Goal: Task Accomplishment & Management: Use online tool/utility

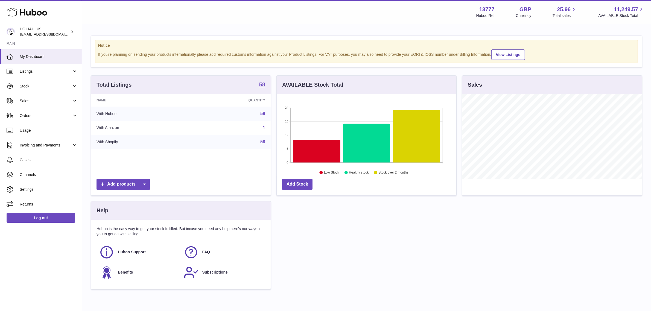
scroll to position [85, 180]
click at [22, 102] on span "Sales" at bounding box center [46, 100] width 52 height 5
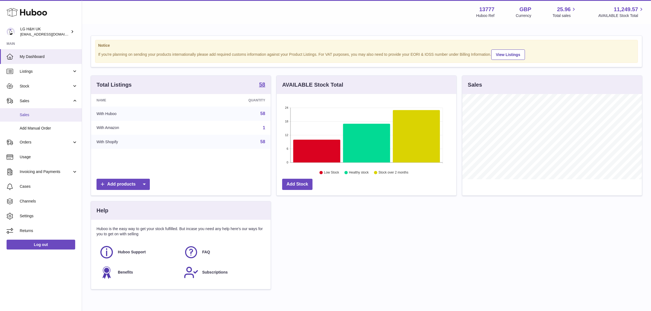
click at [25, 114] on span "Sales" at bounding box center [49, 114] width 58 height 5
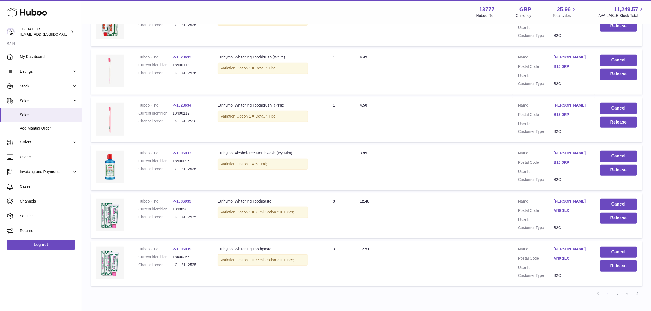
scroll to position [363, 0]
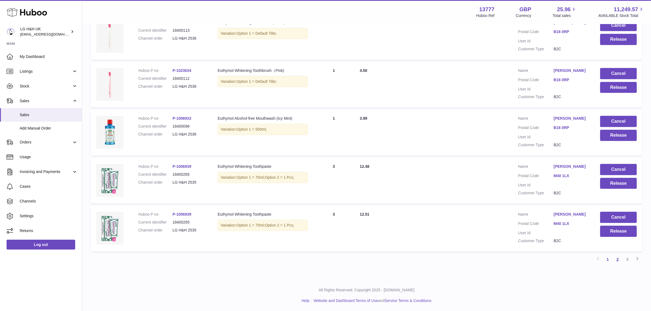
click at [614, 261] on link "2" at bounding box center [618, 260] width 10 height 10
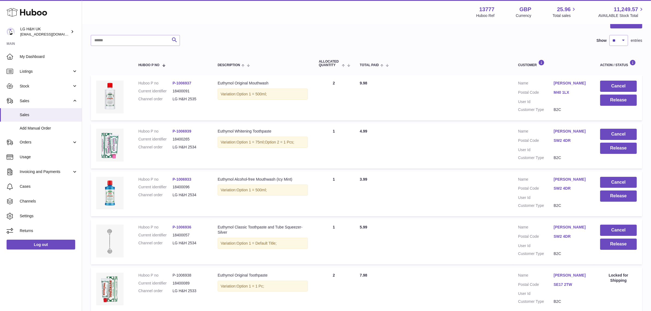
scroll to position [68, 0]
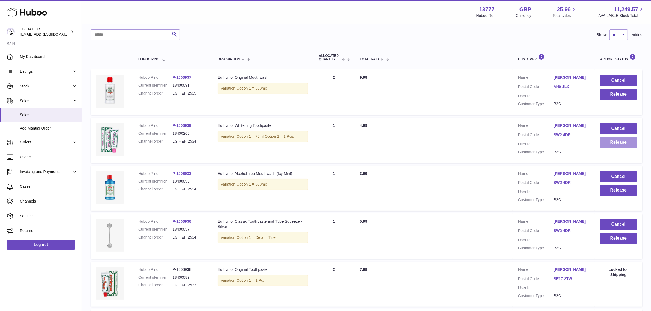
click at [608, 143] on button "Release" at bounding box center [618, 142] width 37 height 11
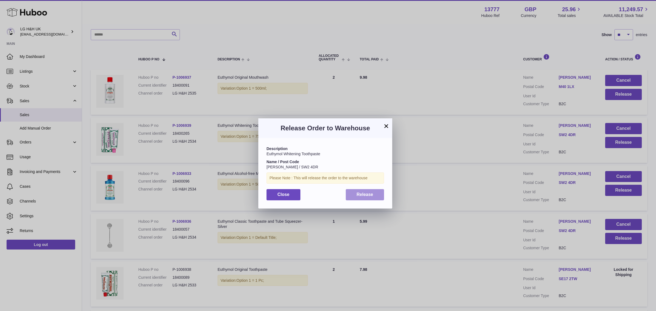
click at [367, 192] on span "Release" at bounding box center [365, 194] width 17 height 5
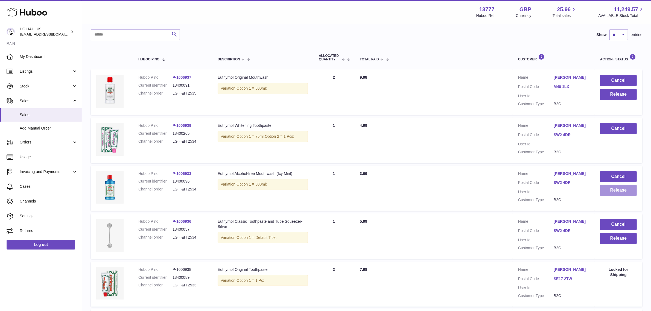
click at [619, 191] on button "Release" at bounding box center [618, 190] width 37 height 11
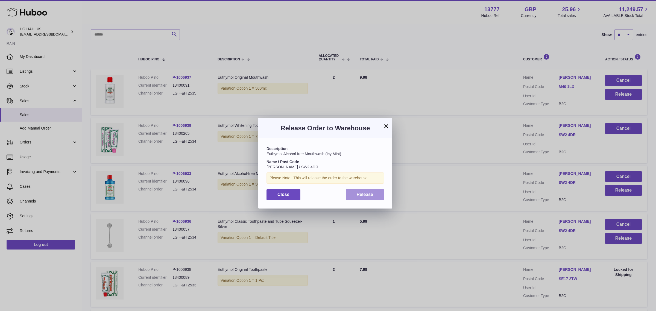
click at [371, 193] on span "Release" at bounding box center [365, 194] width 17 height 5
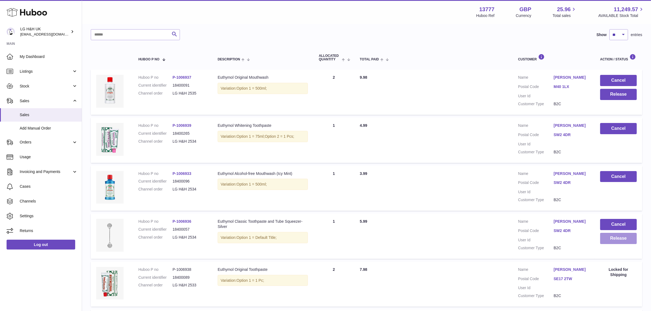
click at [619, 240] on button "Release" at bounding box center [618, 238] width 37 height 11
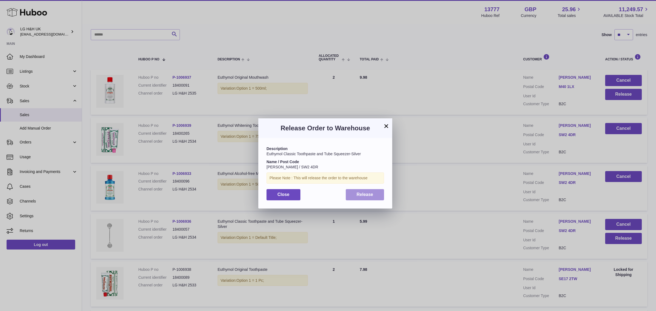
click at [372, 190] on button "Release" at bounding box center [365, 194] width 39 height 11
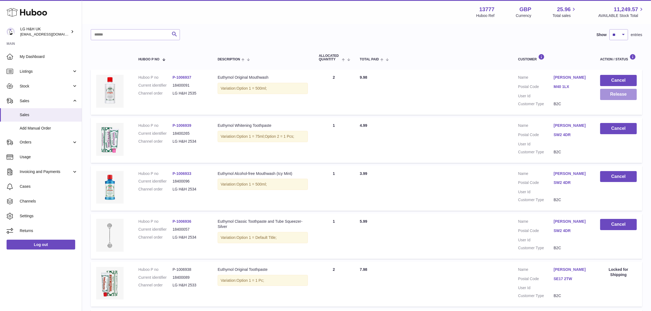
click at [617, 96] on button "Release" at bounding box center [618, 94] width 37 height 11
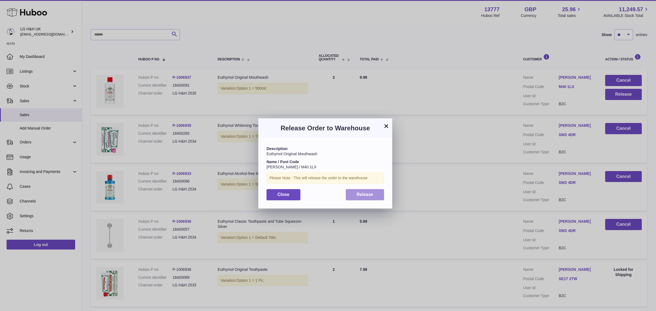
click at [358, 193] on span "Release" at bounding box center [365, 194] width 17 height 5
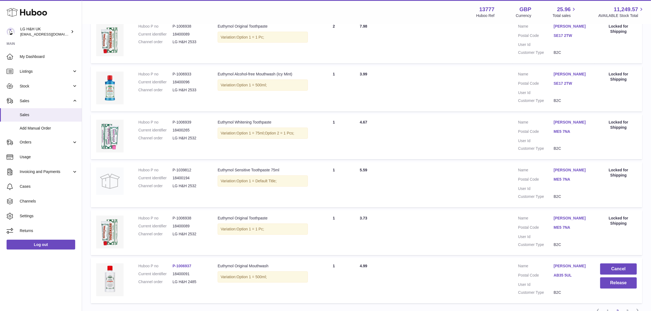
scroll to position [363, 0]
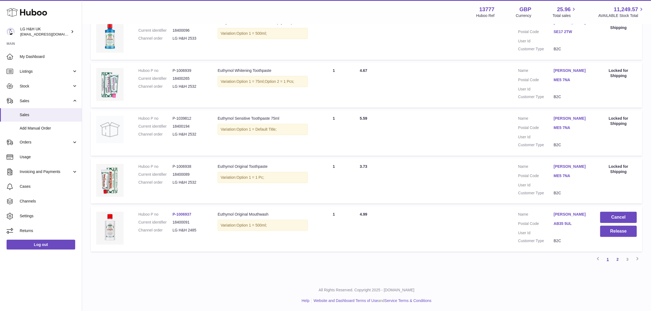
click at [607, 261] on link "1" at bounding box center [608, 260] width 10 height 10
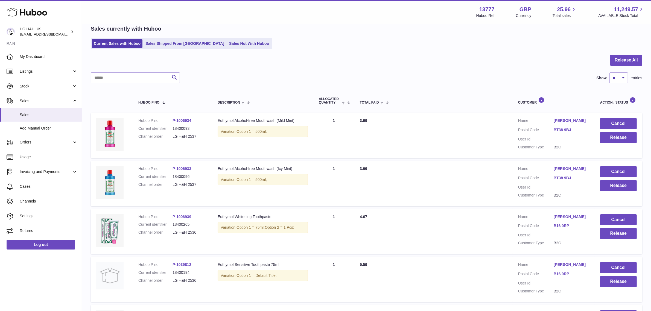
scroll to position [363, 0]
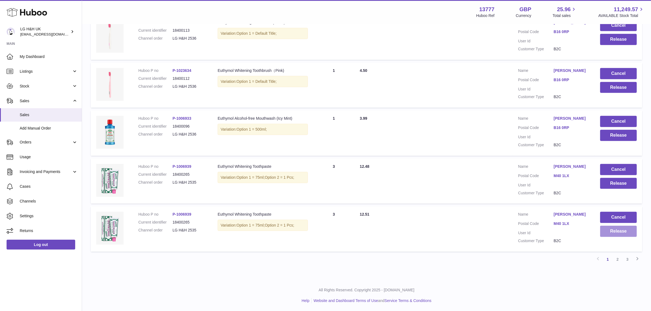
click at [624, 235] on button "Release" at bounding box center [618, 231] width 37 height 11
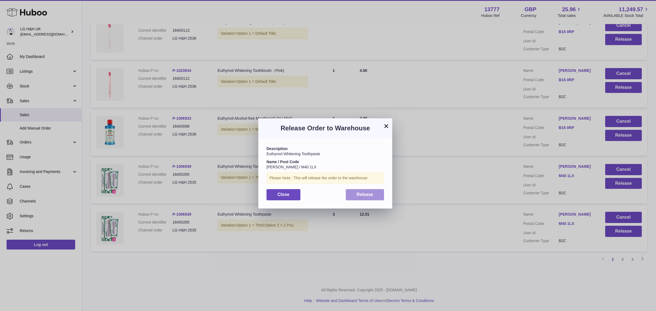
click at [368, 192] on span "Release" at bounding box center [365, 194] width 17 height 5
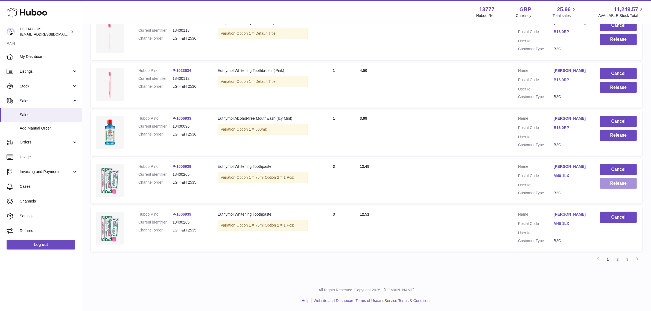
click at [625, 183] on button "Release" at bounding box center [618, 183] width 37 height 11
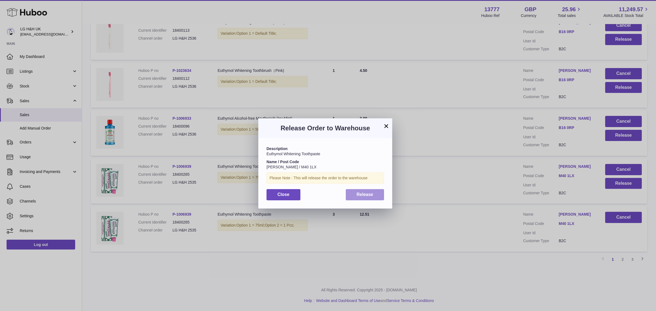
click at [371, 194] on span "Release" at bounding box center [365, 194] width 17 height 5
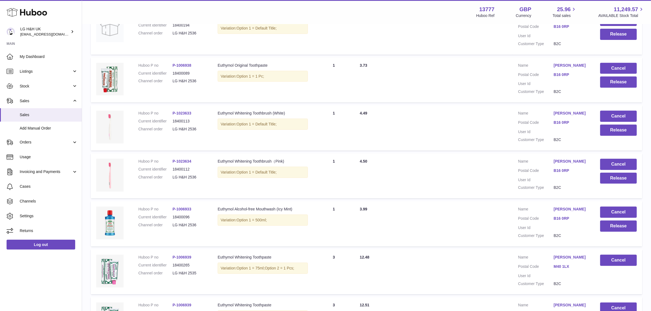
scroll to position [271, 0]
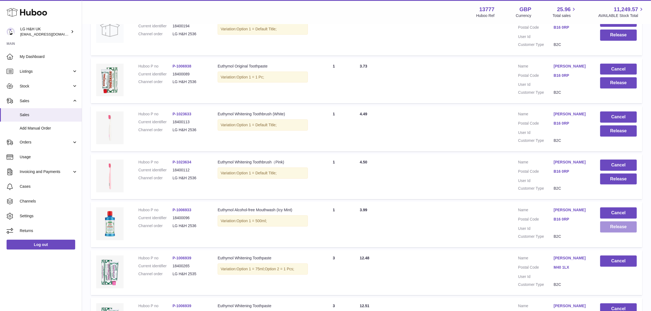
click at [607, 224] on button "Release" at bounding box center [618, 226] width 37 height 11
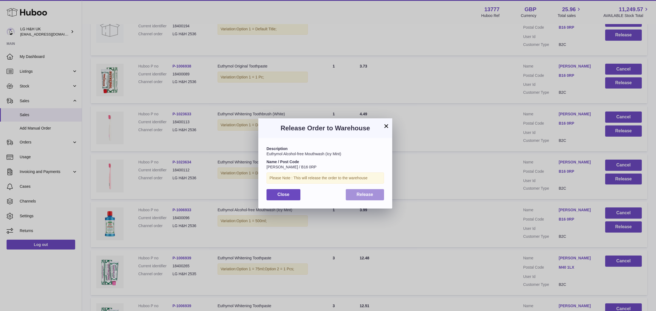
click at [366, 192] on span "Release" at bounding box center [365, 194] width 17 height 5
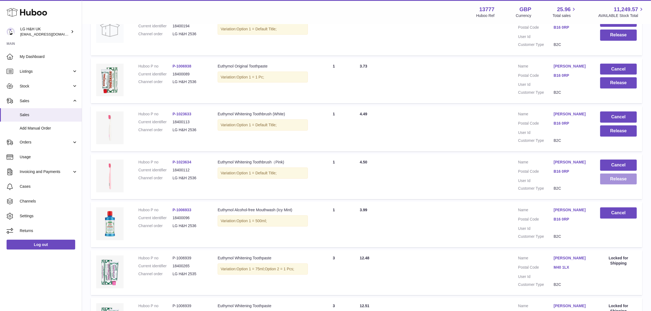
click at [611, 179] on button "Release" at bounding box center [618, 179] width 37 height 11
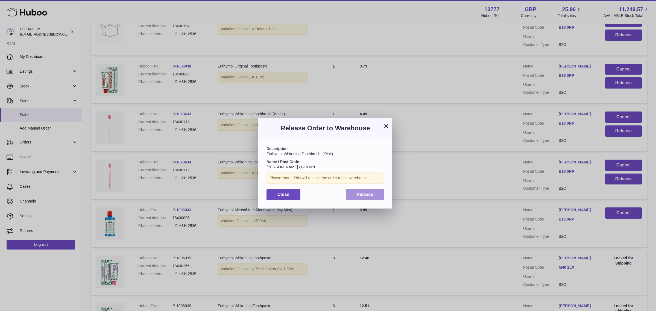
click at [366, 196] on span "Release" at bounding box center [365, 194] width 17 height 5
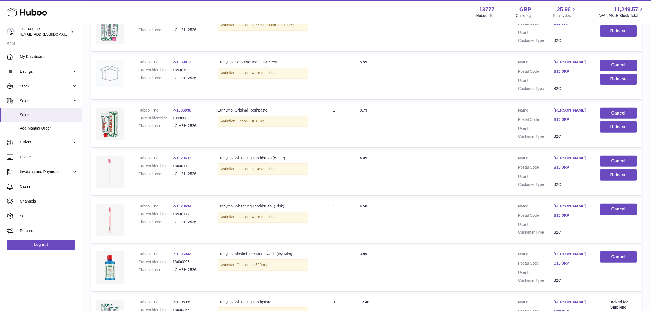
scroll to position [227, 0]
click at [613, 178] on button "Release" at bounding box center [618, 175] width 37 height 11
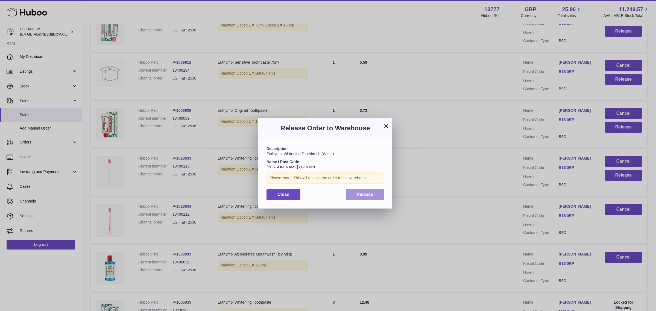
click at [375, 197] on button "Release" at bounding box center [365, 194] width 39 height 11
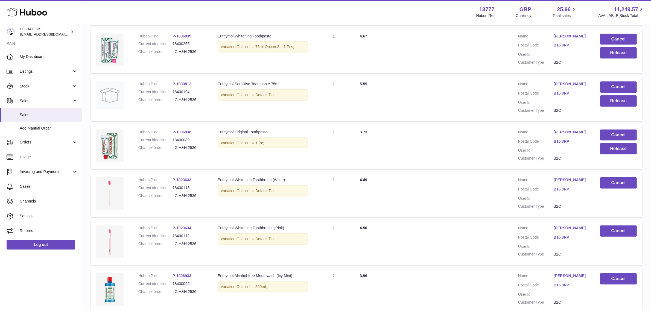
scroll to position [184, 0]
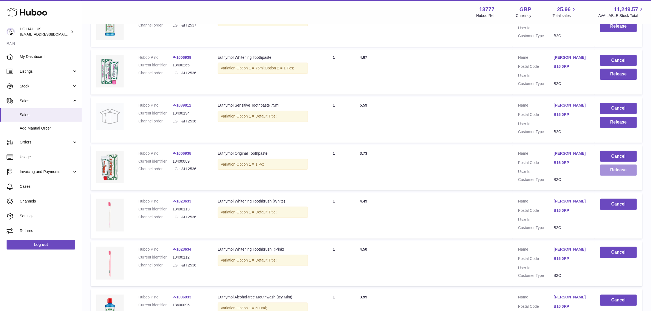
click at [607, 166] on button "Release" at bounding box center [618, 170] width 37 height 11
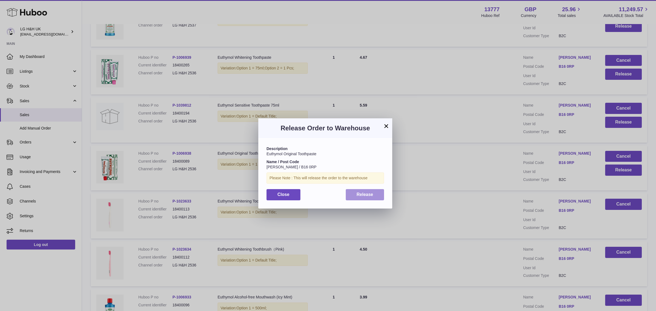
click at [368, 194] on span "Release" at bounding box center [365, 194] width 17 height 5
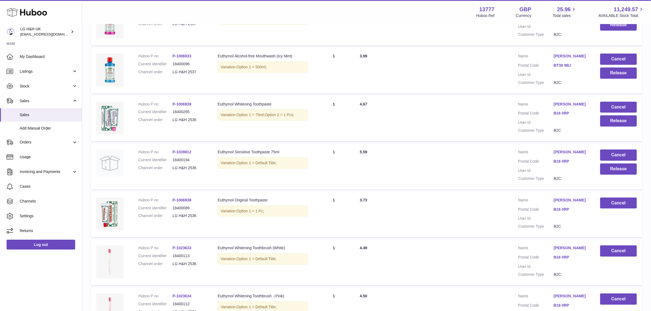
scroll to position [137, 0]
click at [601, 167] on button "Release" at bounding box center [618, 169] width 37 height 11
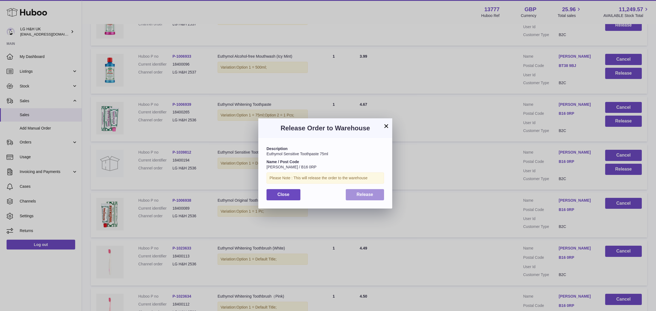
click at [371, 191] on button "Release" at bounding box center [365, 194] width 39 height 11
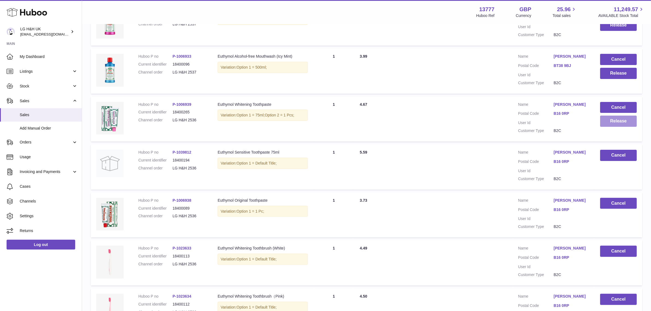
click at [625, 122] on button "Release" at bounding box center [618, 121] width 37 height 11
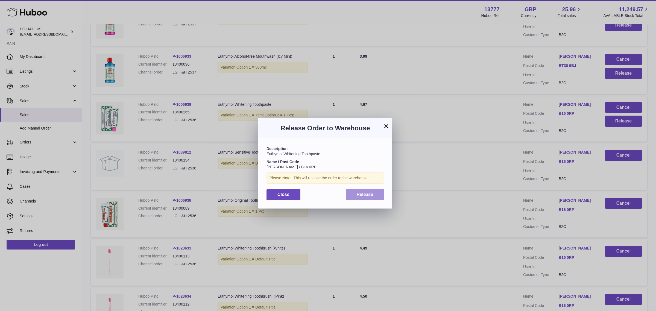
click at [360, 193] on span "Release" at bounding box center [365, 194] width 17 height 5
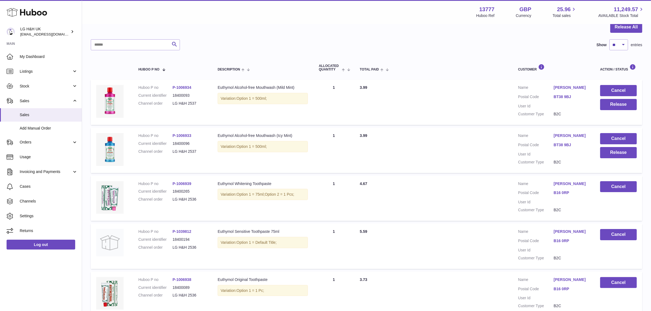
scroll to position [51, 0]
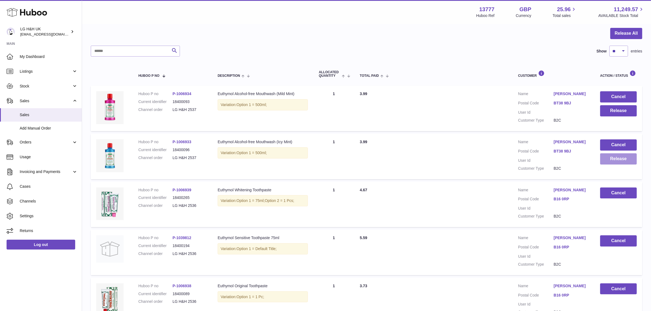
click at [603, 160] on button "Release" at bounding box center [618, 158] width 37 height 11
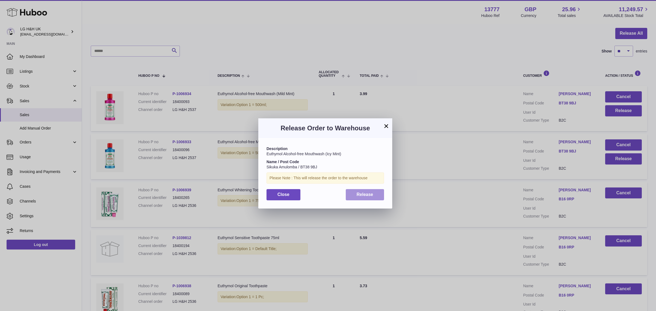
click at [376, 190] on button "Release" at bounding box center [365, 194] width 39 height 11
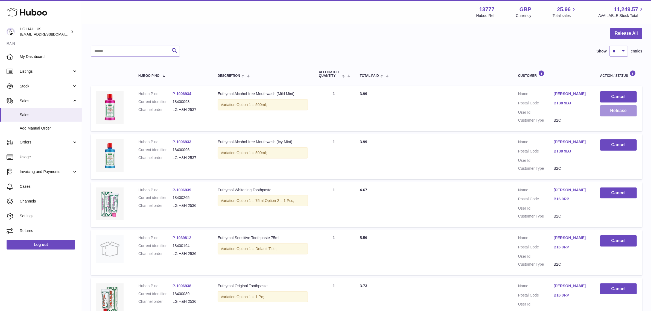
click at [623, 108] on button "Release" at bounding box center [618, 110] width 37 height 11
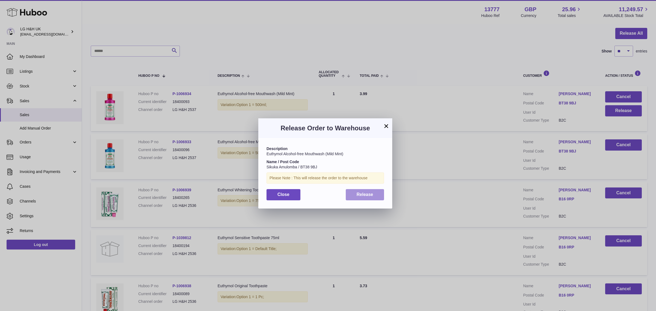
click at [362, 191] on button "Release" at bounding box center [365, 194] width 39 height 11
